Goal: Navigation & Orientation: Go to known website

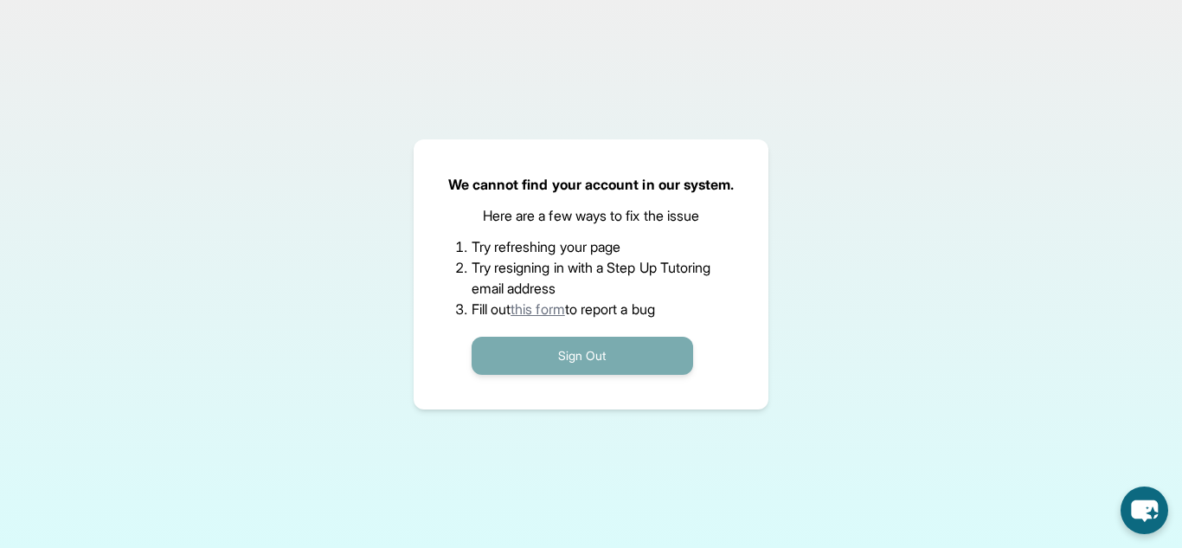
click at [588, 345] on button "Sign Out" at bounding box center [583, 356] width 222 height 38
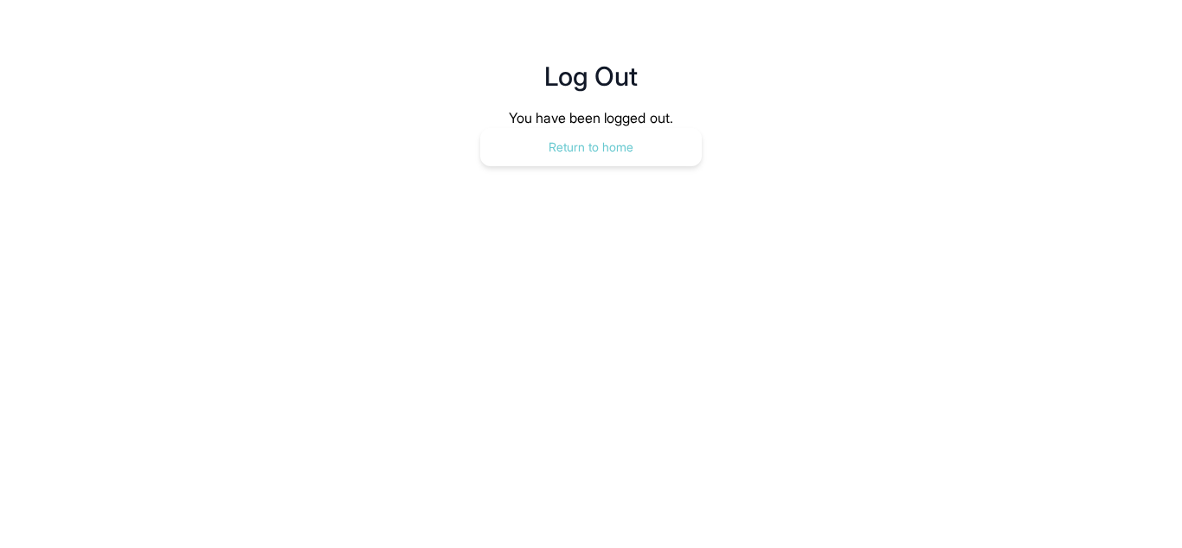
click at [645, 143] on button "Return to home" at bounding box center [591, 147] width 222 height 38
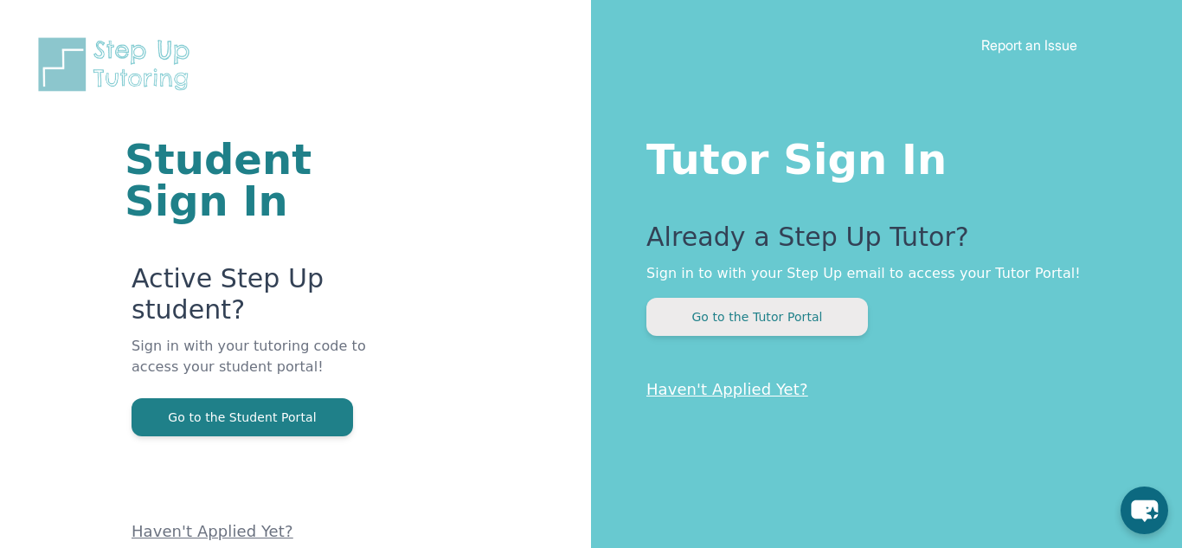
click at [738, 299] on button "Go to the Tutor Portal" at bounding box center [757, 317] width 222 height 38
